Goal: Information Seeking & Learning: Learn about a topic

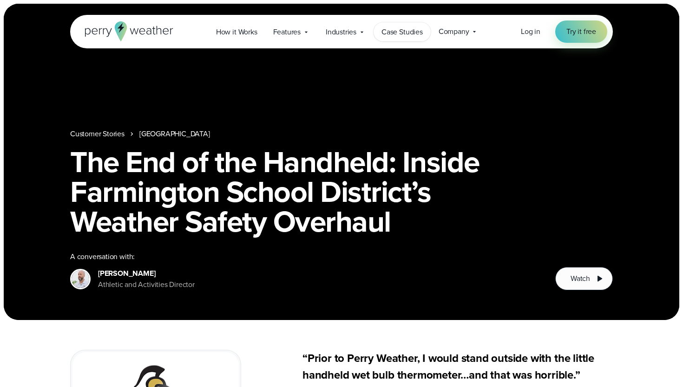
click at [412, 35] on span "Case Studies" at bounding box center [402, 31] width 41 height 11
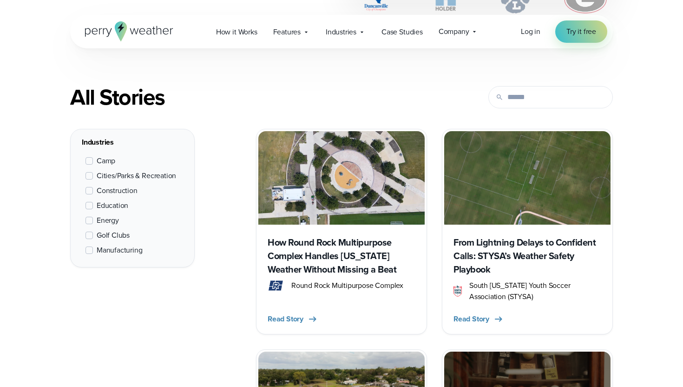
scroll to position [414, 0]
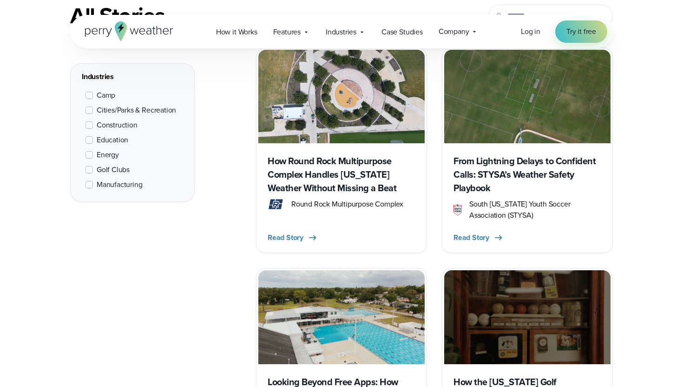
click at [89, 140] on span at bounding box center [89, 139] width 7 height 7
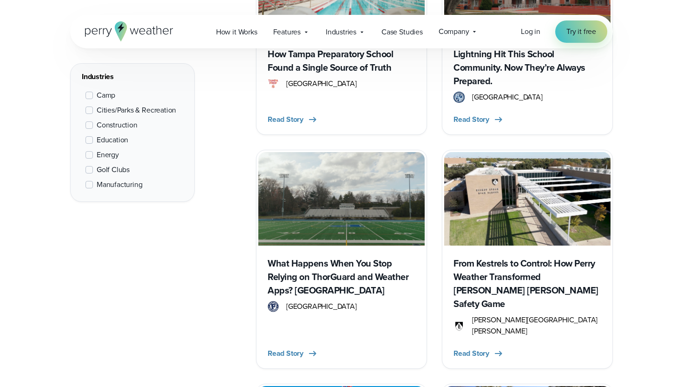
scroll to position [731, 0]
click at [358, 275] on h3 "What Happens When You Stop Relying on ThorGuard and Weather Apps? [GEOGRAPHIC_D…" at bounding box center [342, 276] width 148 height 40
